Goal: Find specific page/section: Find specific page/section

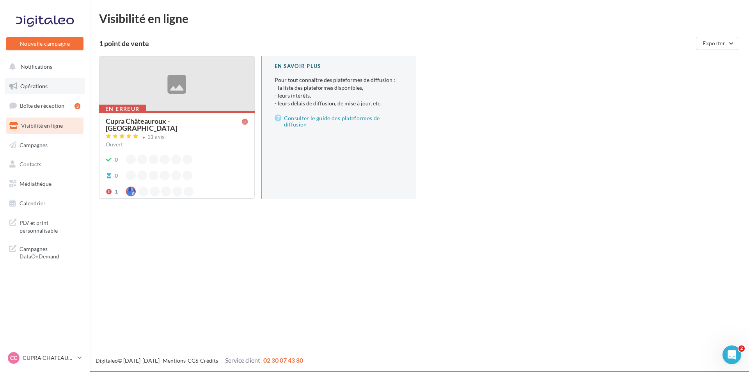
click at [55, 88] on link "Opérations" at bounding box center [45, 86] width 80 height 16
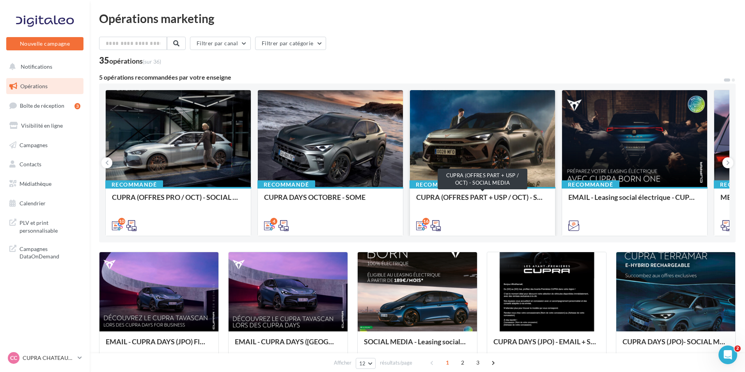
click at [462, 197] on div "CUPRA (OFFRES PART + USP / OCT) - SOCIAL MEDIA" at bounding box center [482, 201] width 133 height 16
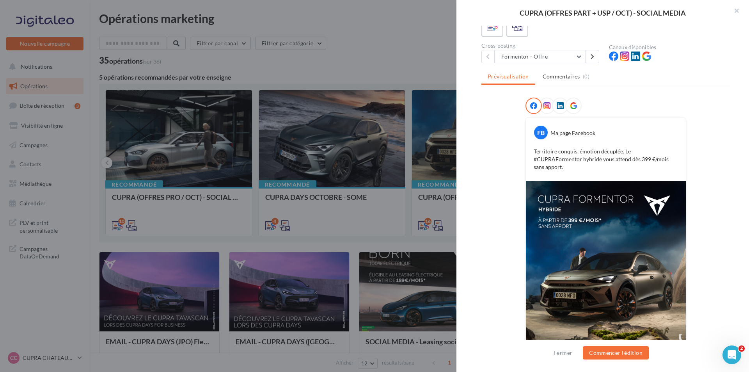
scroll to position [16, 0]
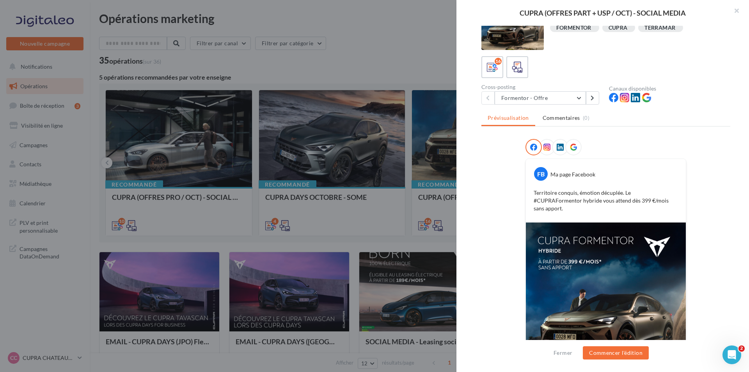
click at [296, 221] on div at bounding box center [374, 186] width 749 height 372
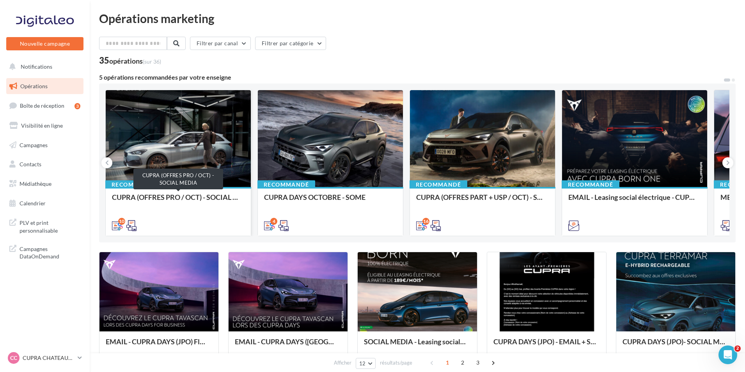
click at [187, 197] on div "CUPRA (OFFRES PRO / OCT) - SOCIAL MEDIA" at bounding box center [178, 201] width 133 height 16
